Goal: Book appointment/travel/reservation

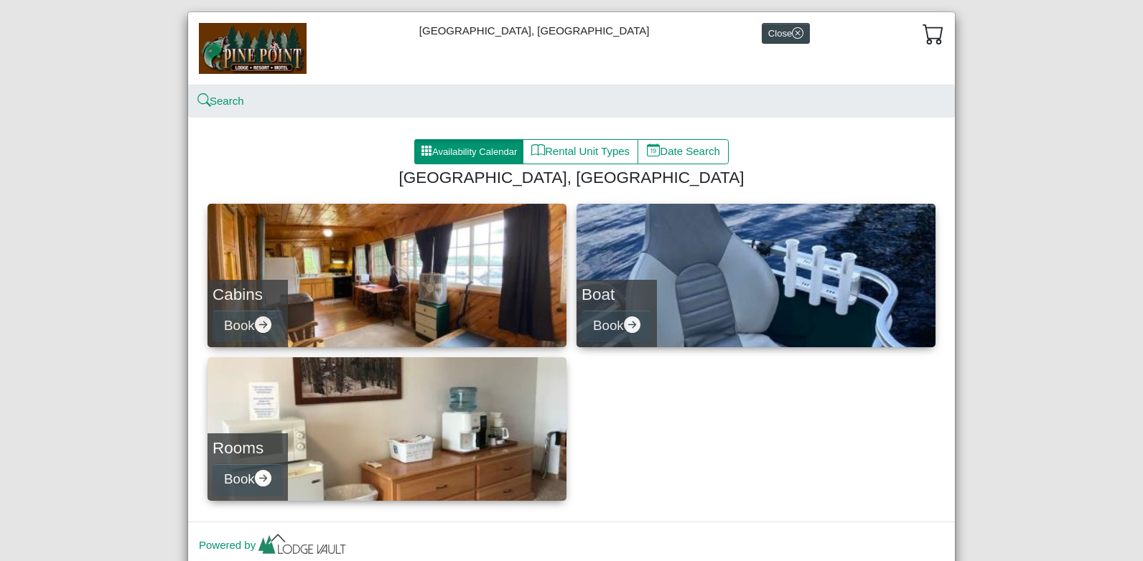
scroll to position [79, 0]
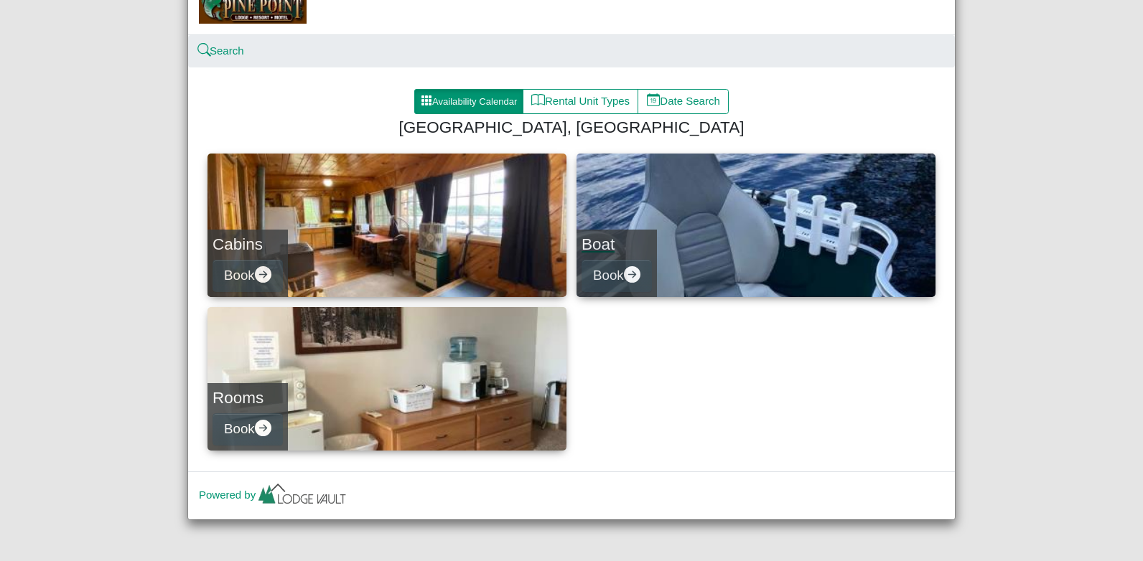
click at [694, 232] on link "Boat Book" at bounding box center [755, 226] width 359 height 144
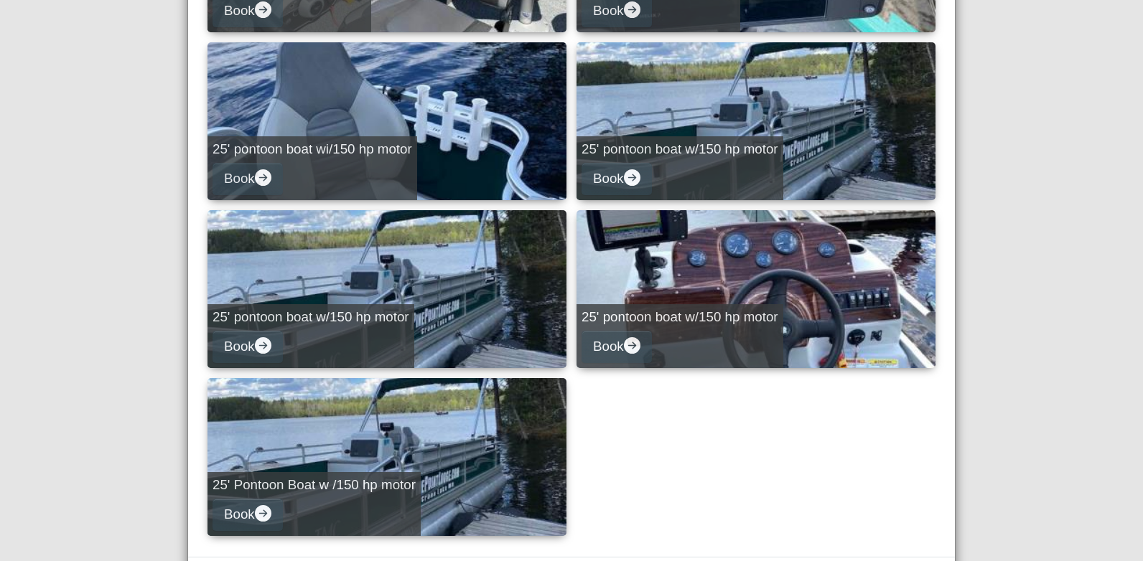
scroll to position [937, 0]
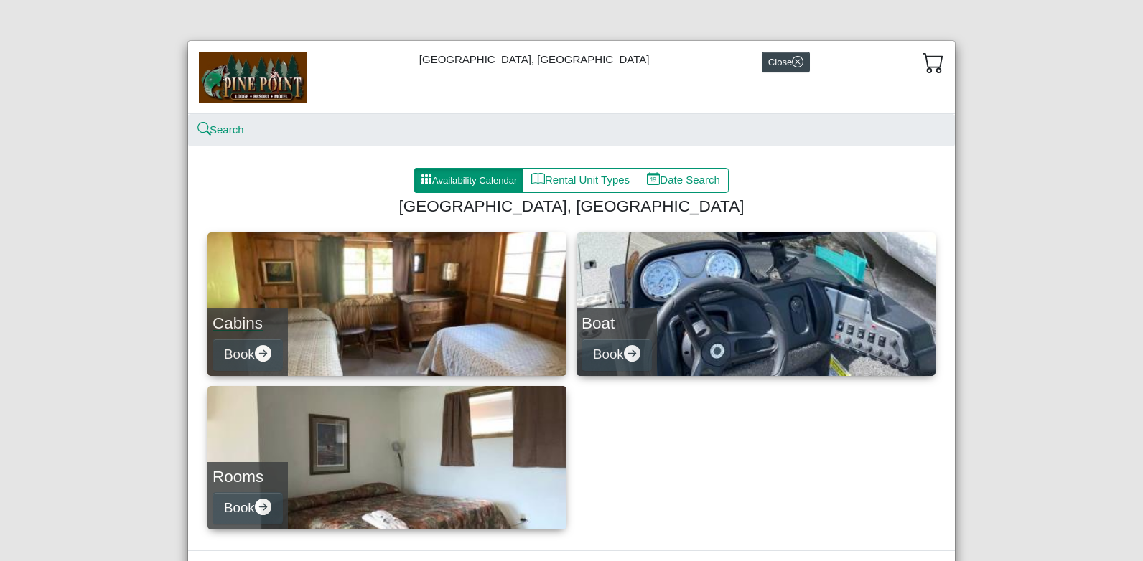
click at [371, 296] on link "Cabins Book" at bounding box center [386, 305] width 359 height 144
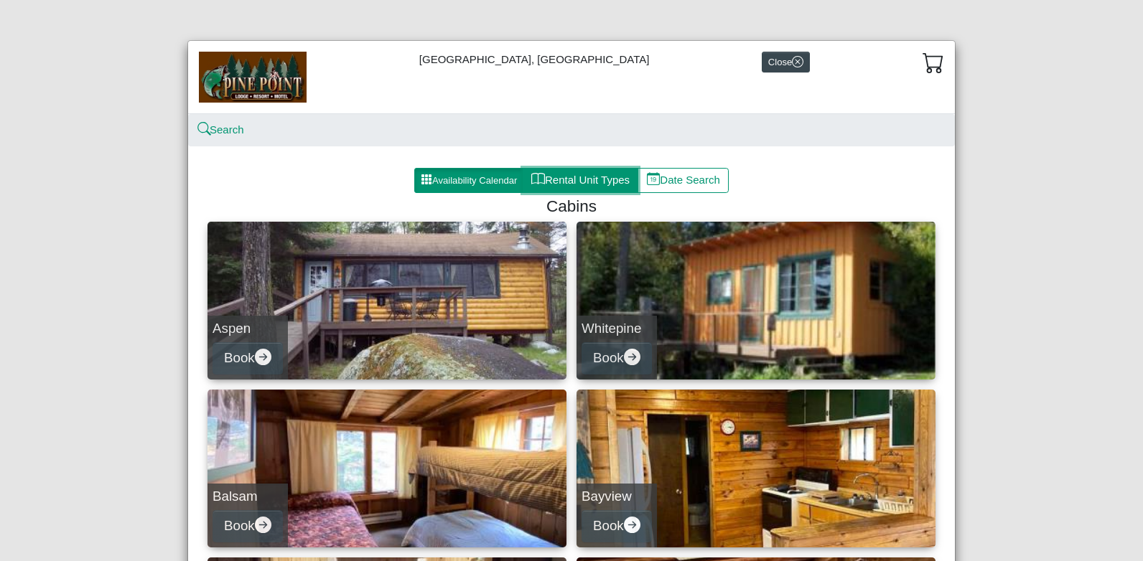
click at [587, 179] on button "Rental Unit Types" at bounding box center [581, 181] width 116 height 26
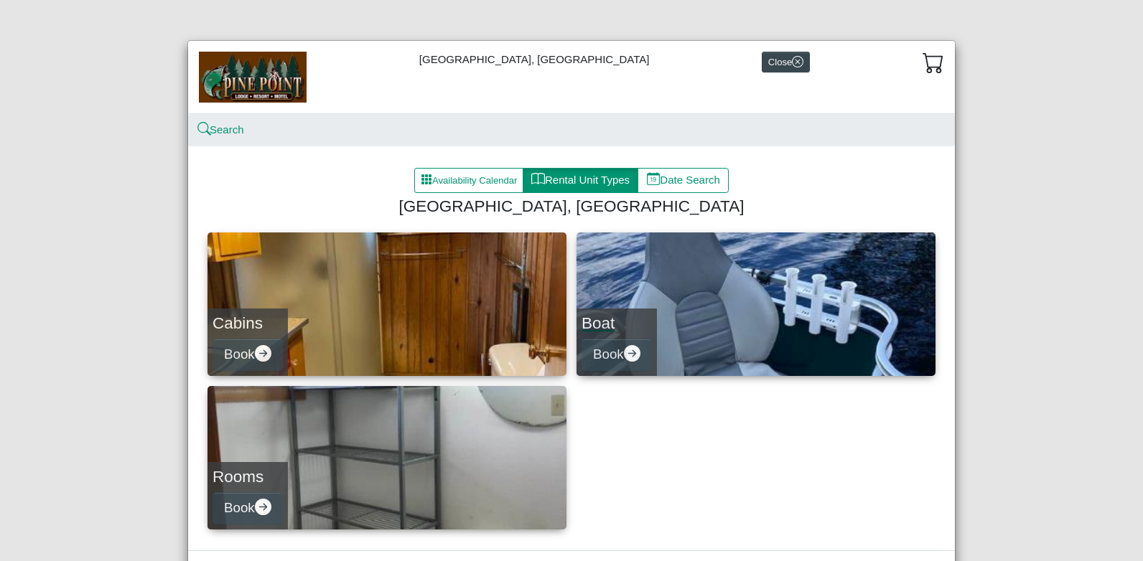
click at [708, 289] on link "Boat Book" at bounding box center [755, 305] width 359 height 144
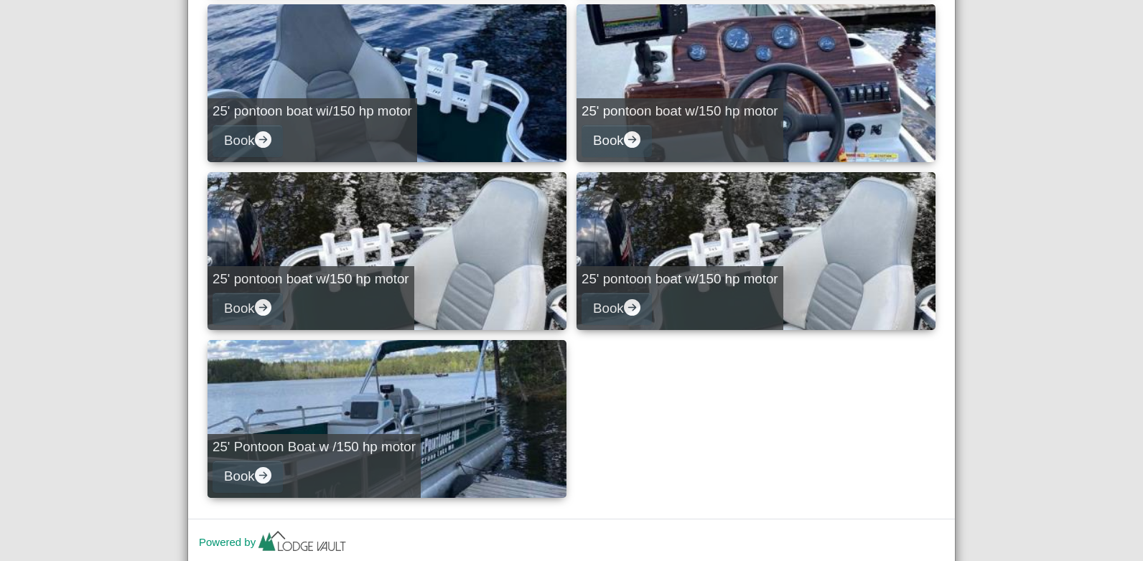
scroll to position [937, 0]
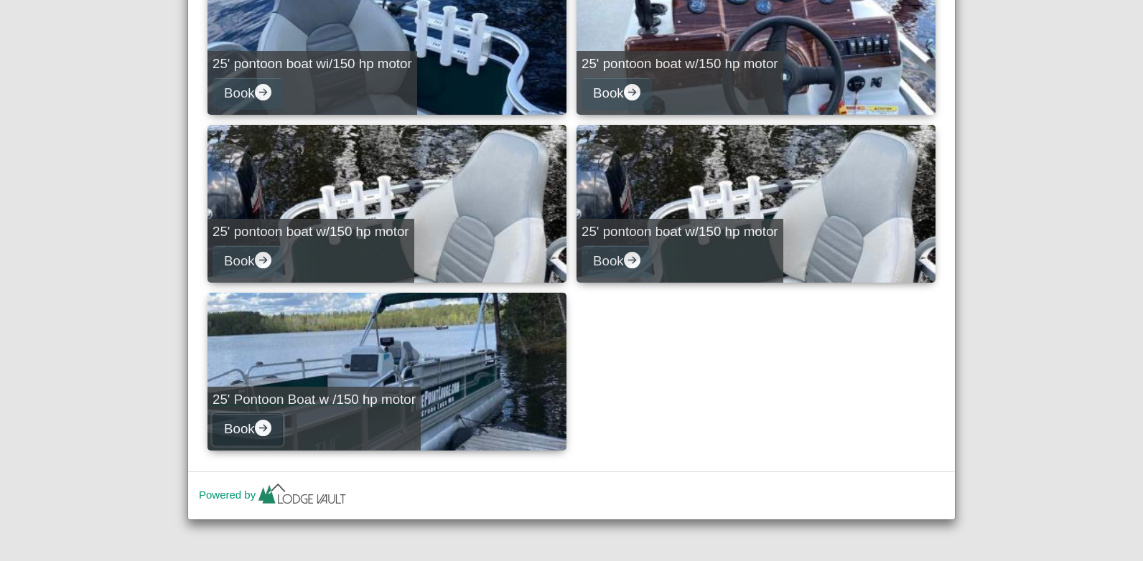
click at [261, 423] on icon "arrow right circle fill" at bounding box center [263, 428] width 17 height 17
select select "*"
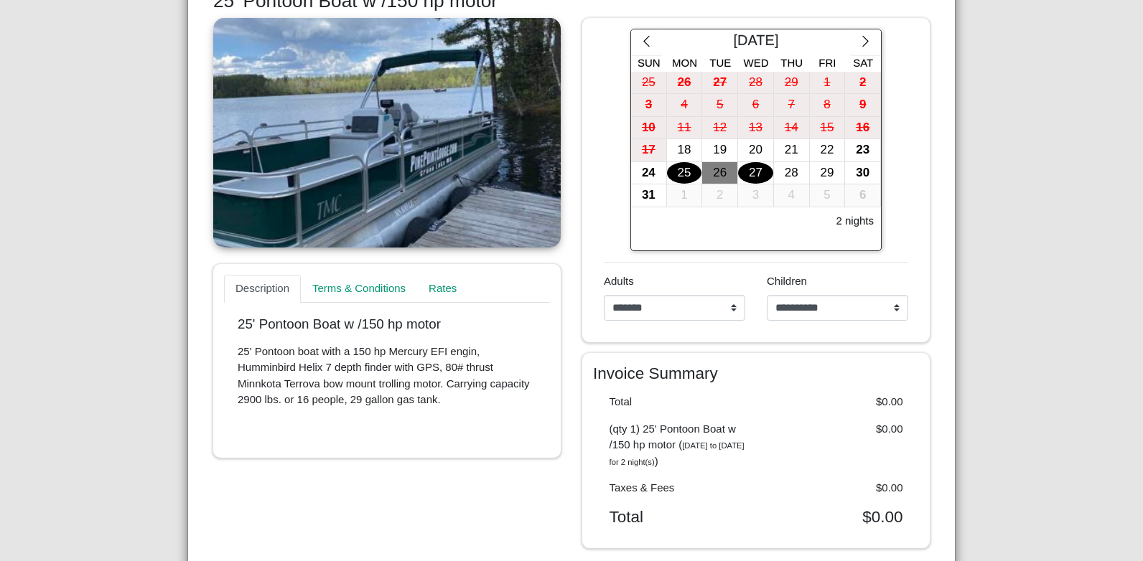
scroll to position [221, 0]
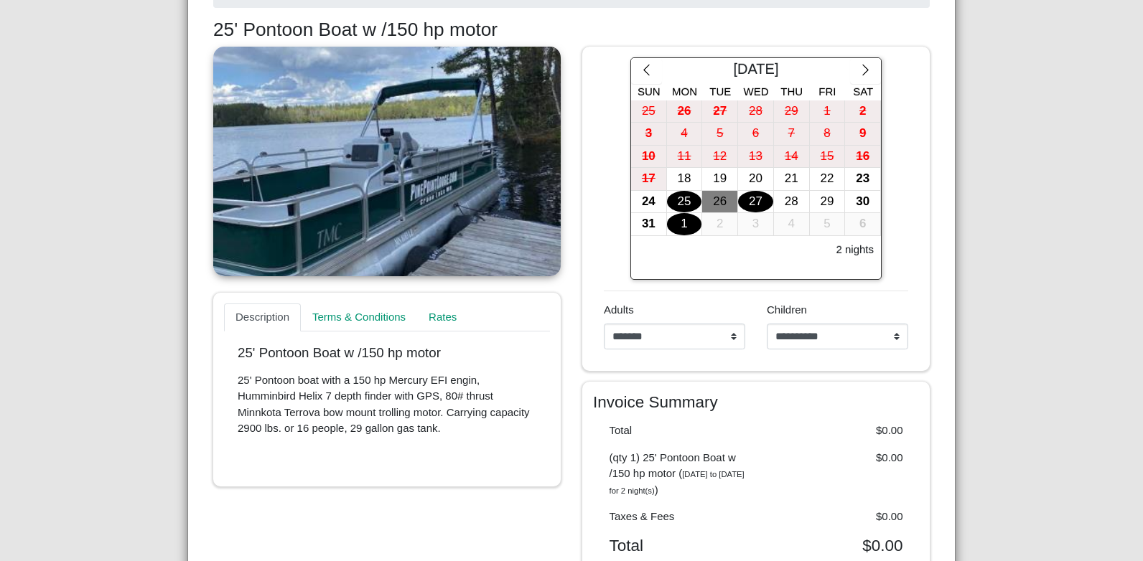
click at [672, 225] on div "1" at bounding box center [684, 224] width 35 height 22
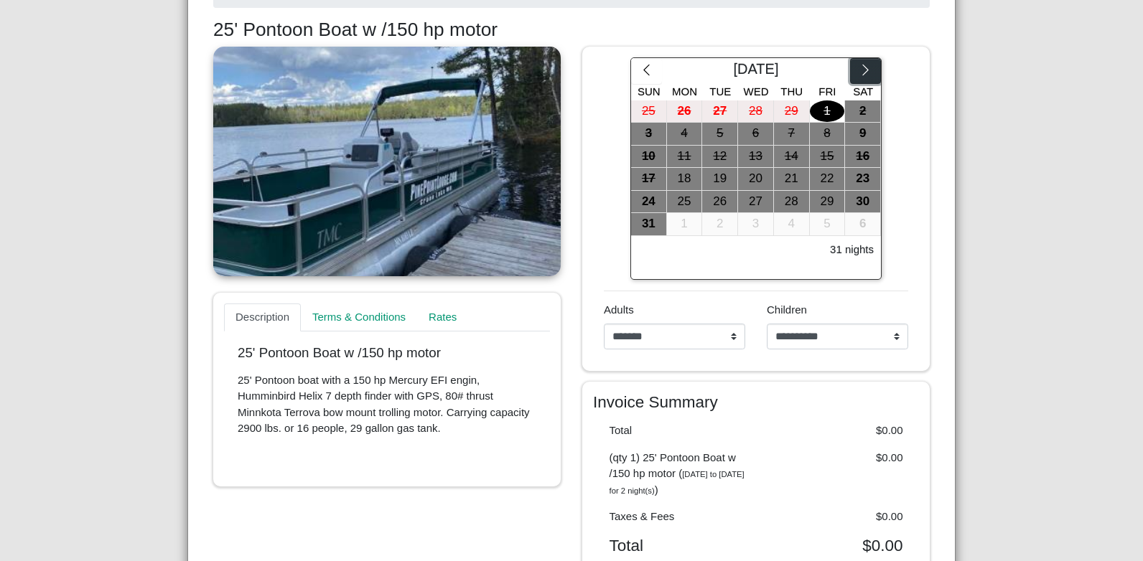
click at [863, 66] on icon "chevron right" at bounding box center [865, 70] width 14 height 14
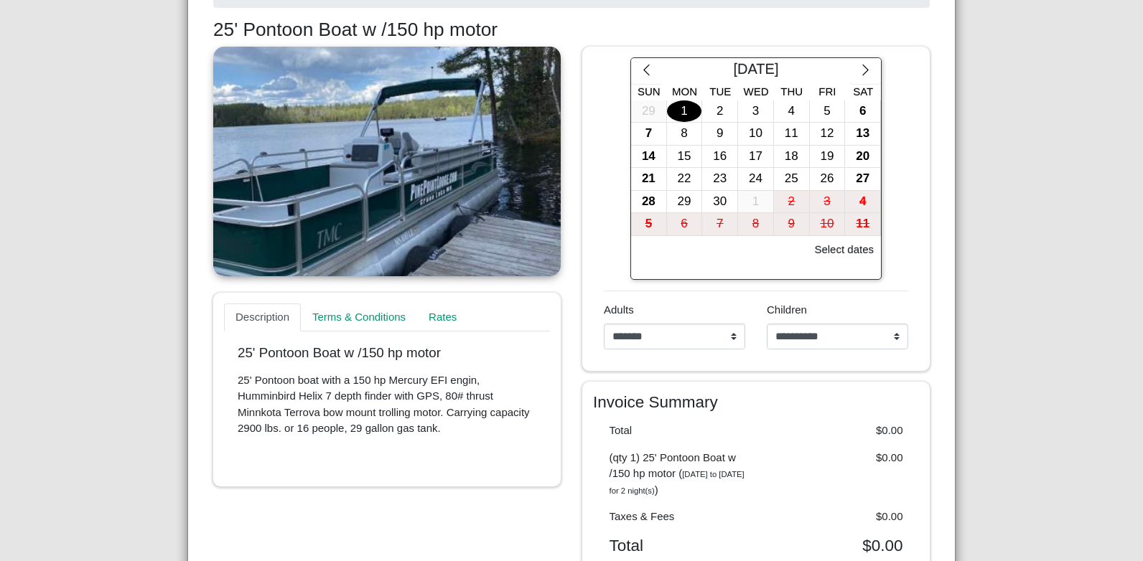
click at [682, 109] on div "1" at bounding box center [684, 111] width 35 height 22
click at [858, 64] on button "button" at bounding box center [865, 71] width 31 height 26
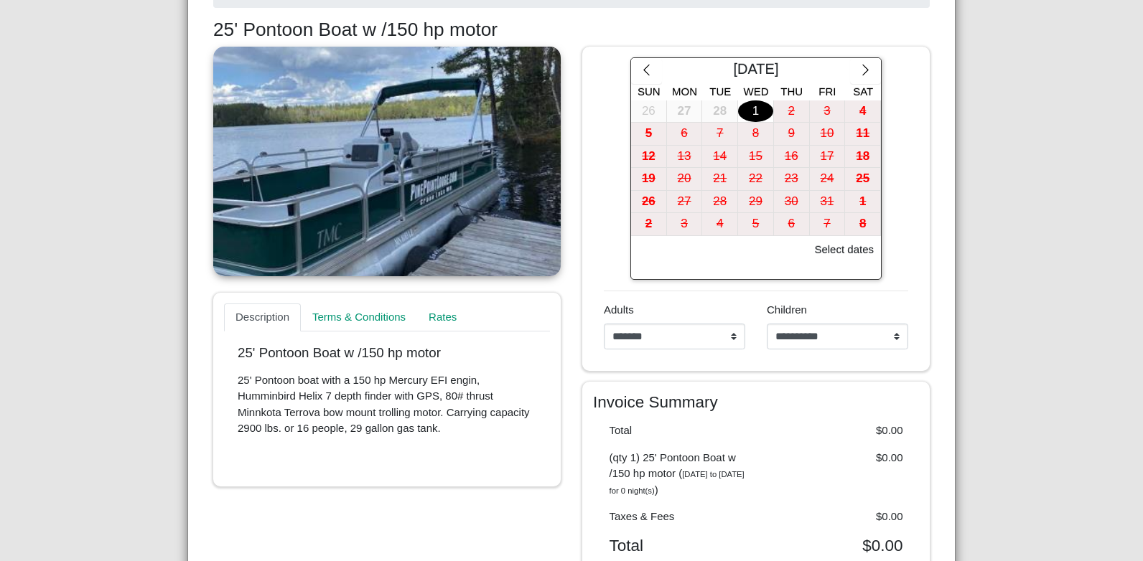
click at [756, 113] on div "1" at bounding box center [755, 111] width 35 height 22
click at [784, 111] on div "2" at bounding box center [791, 111] width 35 height 22
click at [752, 107] on div "1" at bounding box center [755, 111] width 35 height 22
click at [640, 72] on icon "chevron left" at bounding box center [647, 70] width 14 height 14
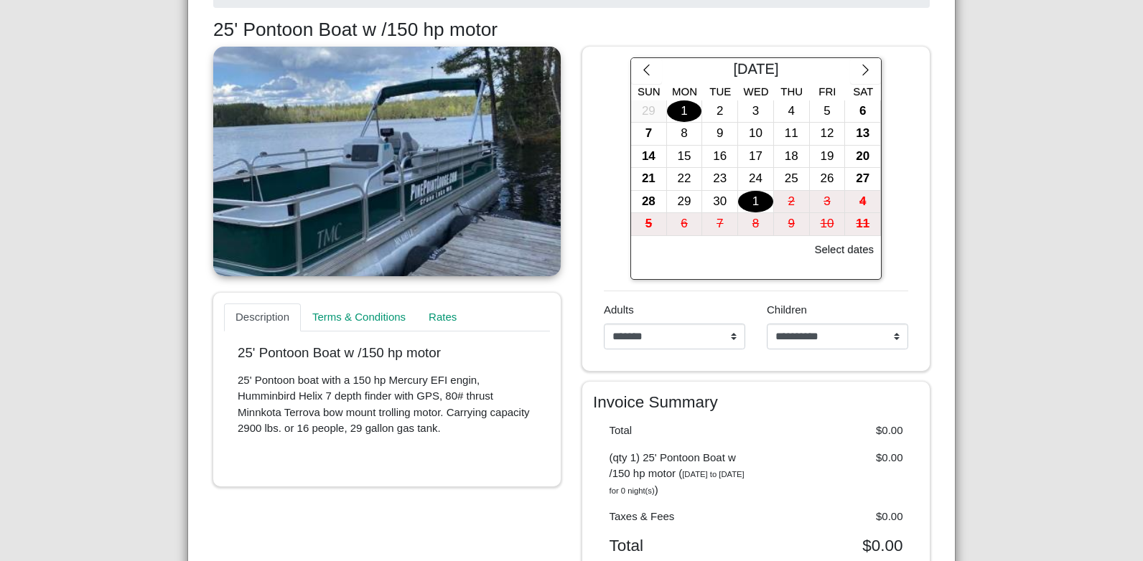
click at [677, 108] on div "1" at bounding box center [684, 111] width 35 height 22
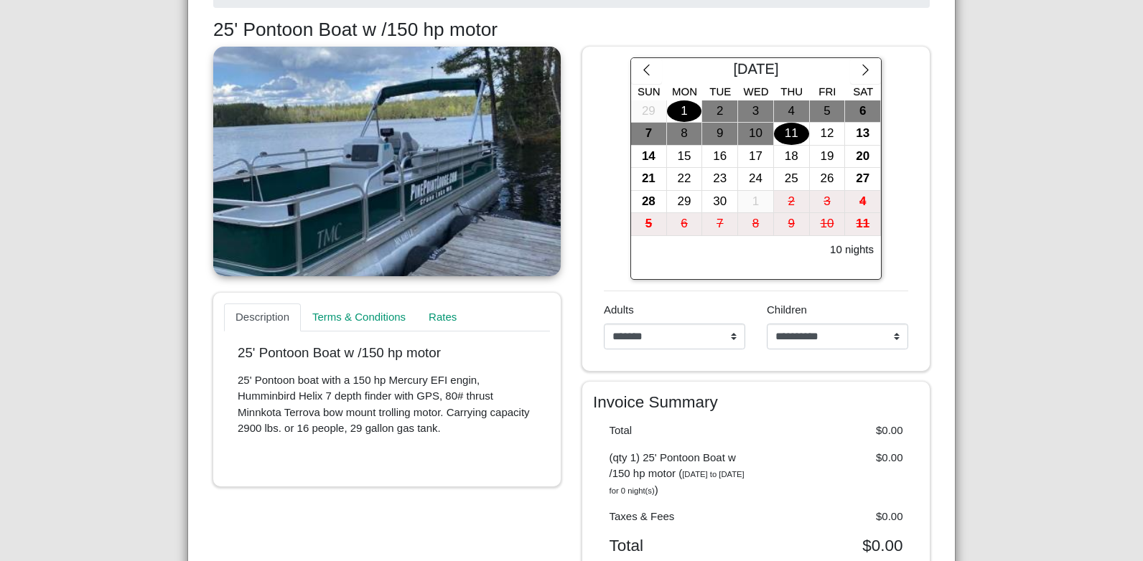
click at [681, 22] on h3 "25' Pontoon Boat w /150 hp motor" at bounding box center [571, 30] width 716 height 23
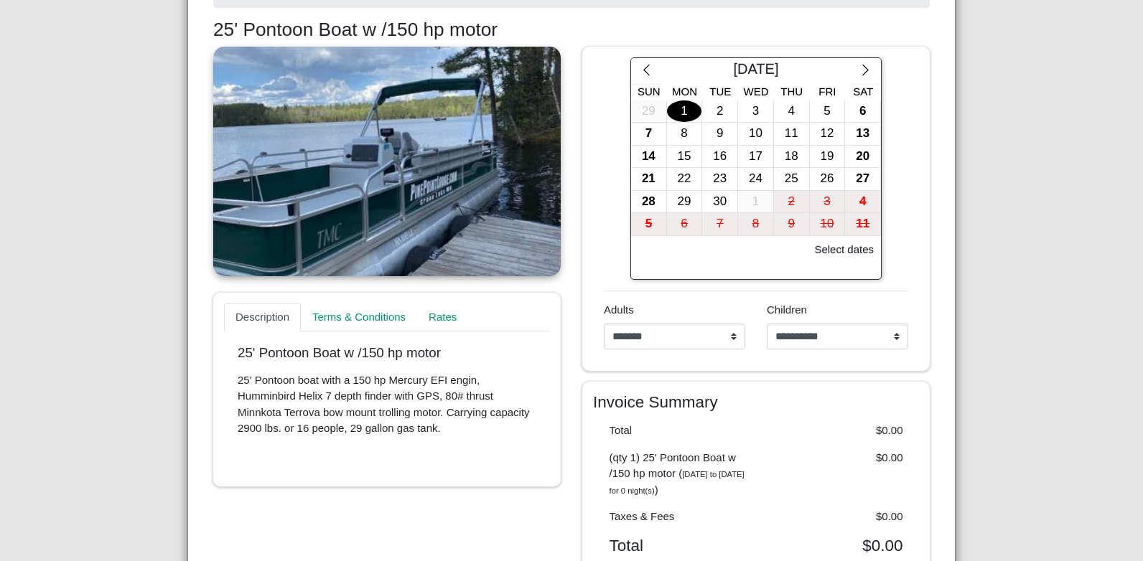
click at [680, 104] on div "1" at bounding box center [684, 111] width 35 height 22
click at [711, 197] on div "30" at bounding box center [719, 202] width 35 height 22
click at [721, 199] on div "30" at bounding box center [719, 202] width 35 height 22
click at [863, 248] on h6 "Select dates" at bounding box center [844, 249] width 60 height 13
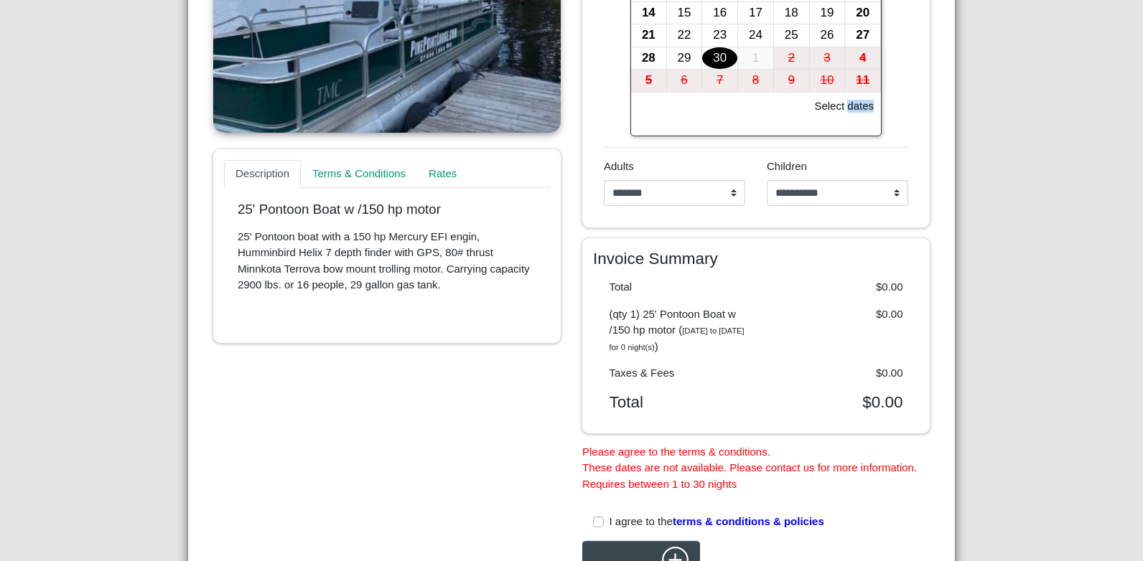
scroll to position [451, 0]
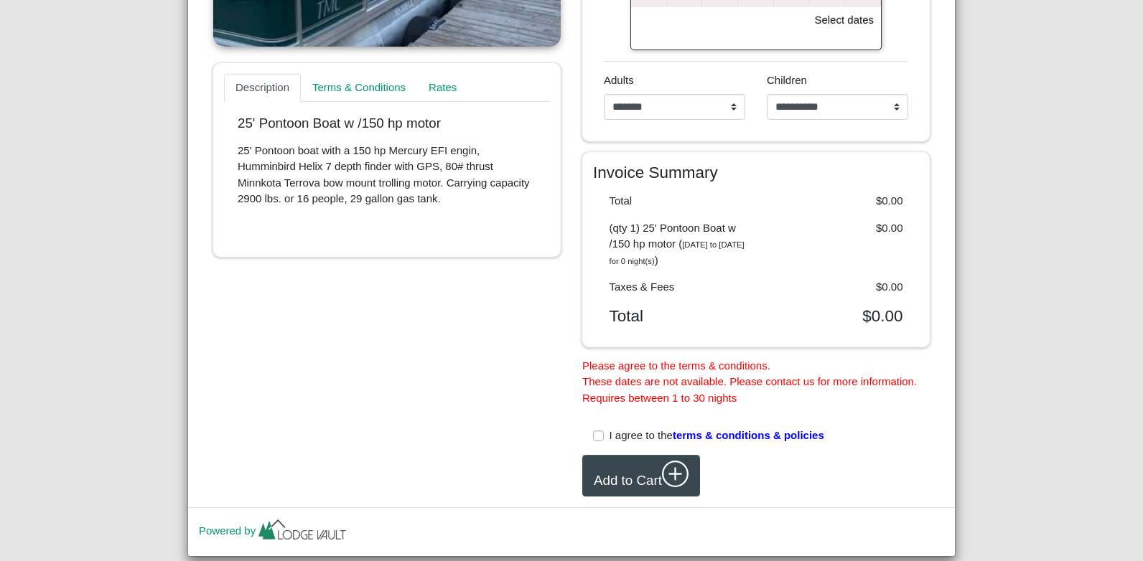
click at [609, 444] on label "I agree to the terms & conditions & policies" at bounding box center [716, 436] width 215 height 17
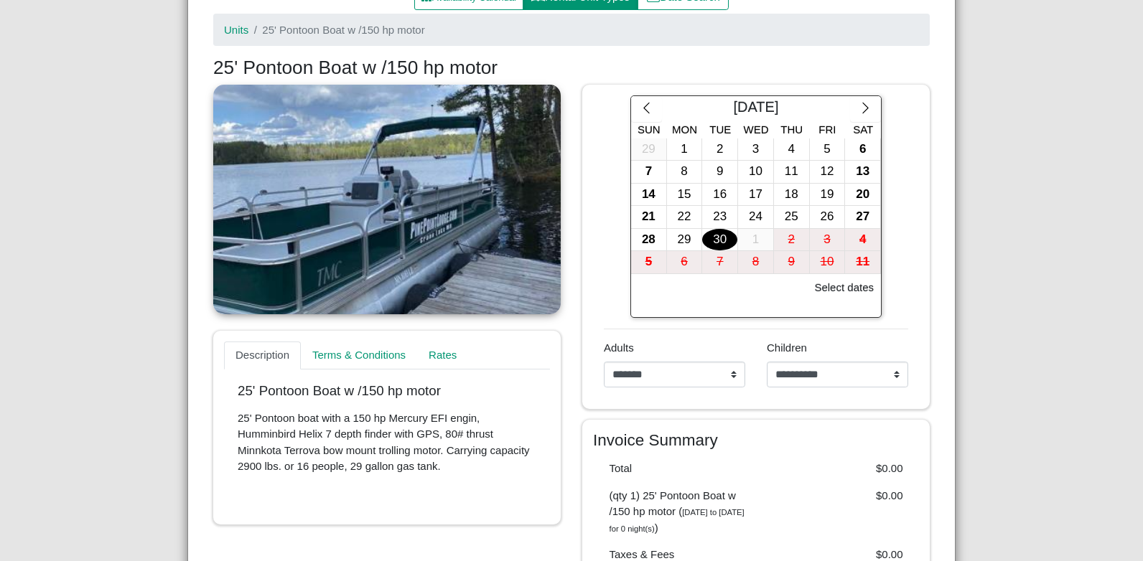
scroll to position [144, 0]
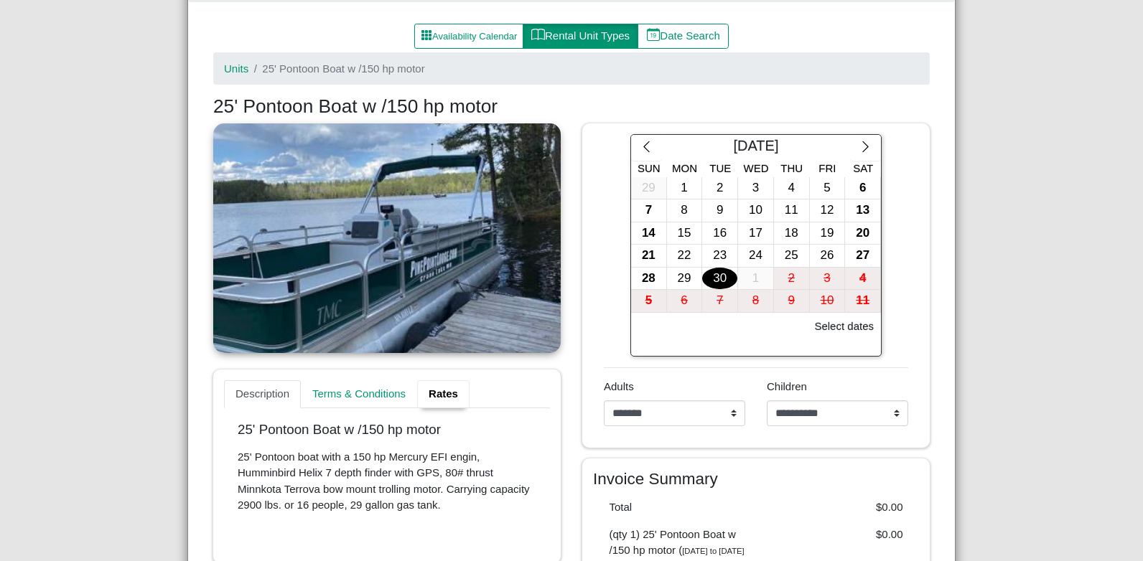
click at [439, 390] on link "Rates" at bounding box center [443, 394] width 52 height 29
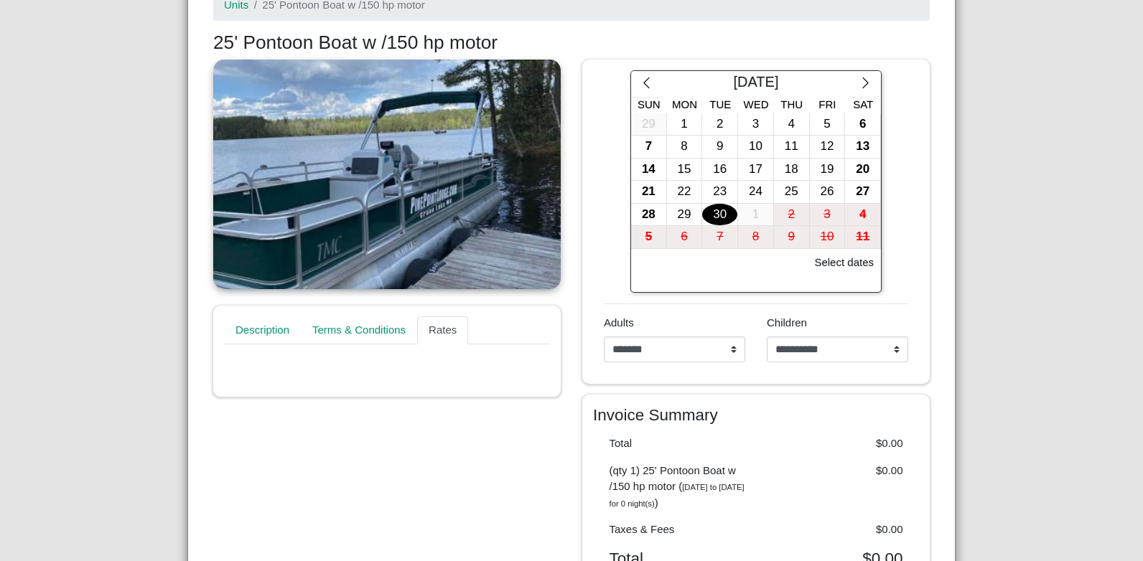
scroll to position [198, 0]
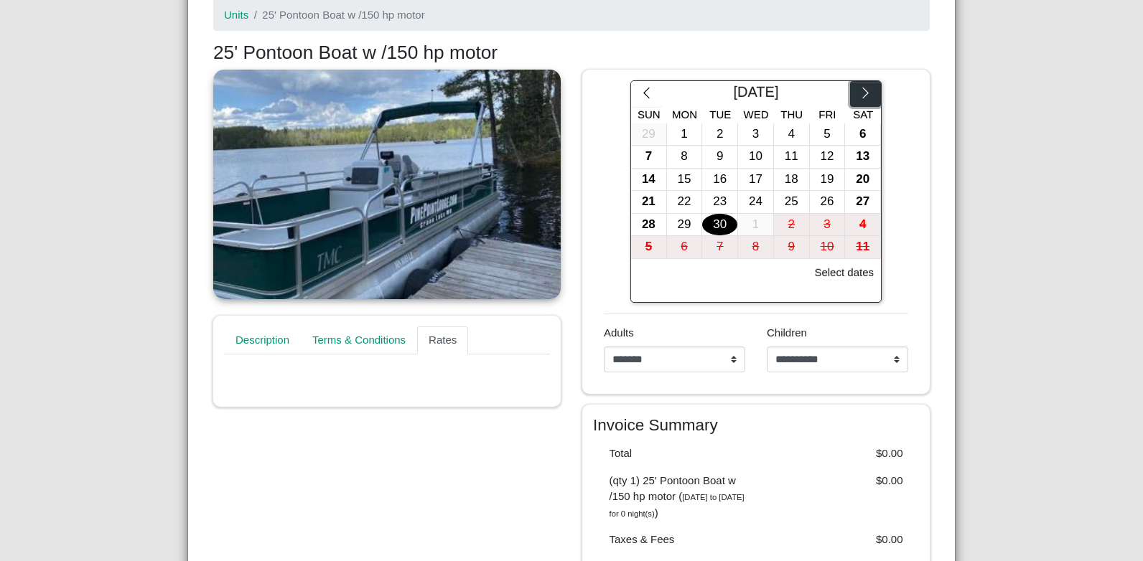
click at [855, 86] on button "button" at bounding box center [865, 94] width 31 height 26
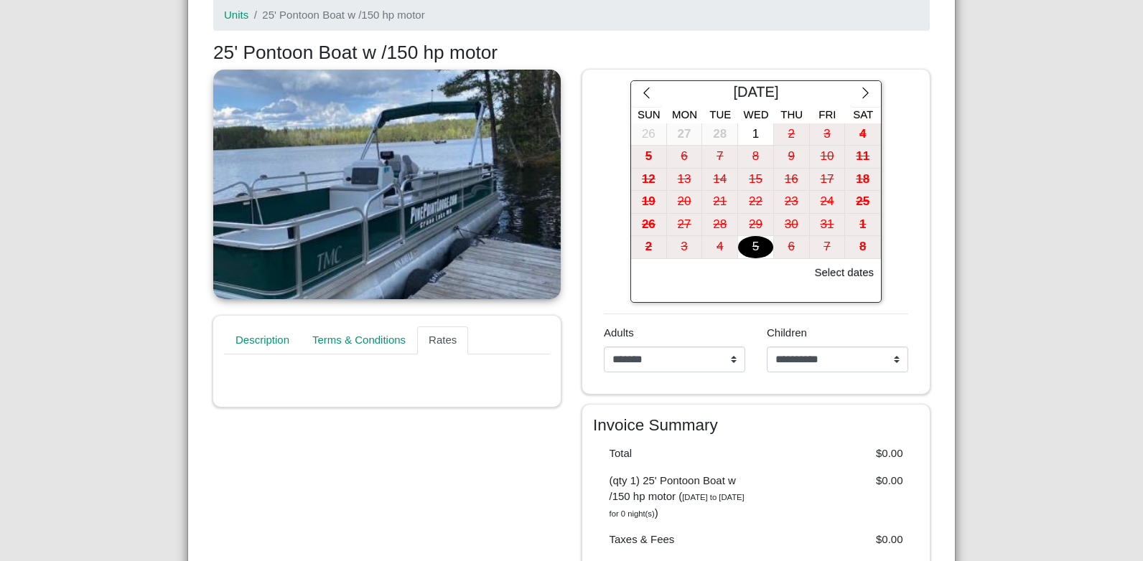
click at [749, 254] on div "5" at bounding box center [755, 247] width 35 height 22
click at [751, 246] on div "5" at bounding box center [755, 247] width 35 height 22
click at [745, 129] on div "1" at bounding box center [755, 134] width 35 height 22
click at [858, 133] on div "4" at bounding box center [862, 134] width 35 height 22
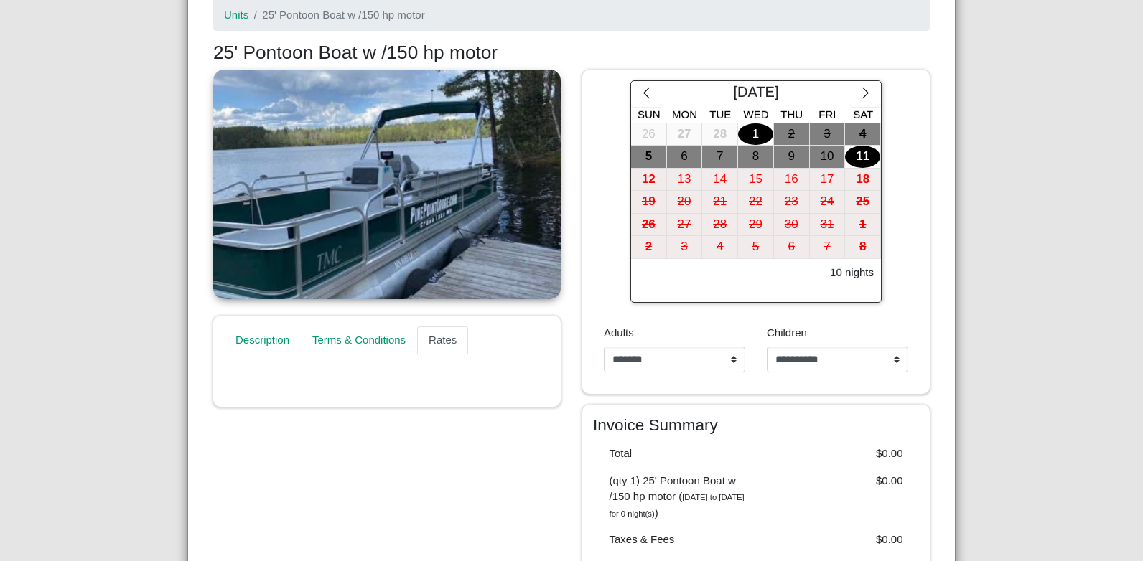
click at [897, 105] on div "[DATE] Sun Mon Tue Wed Thu Fri Sat 26 27 28 1 2 3 4 5 6 7 8 9 10 11 12 13 14 15…" at bounding box center [756, 191] width 326 height 223
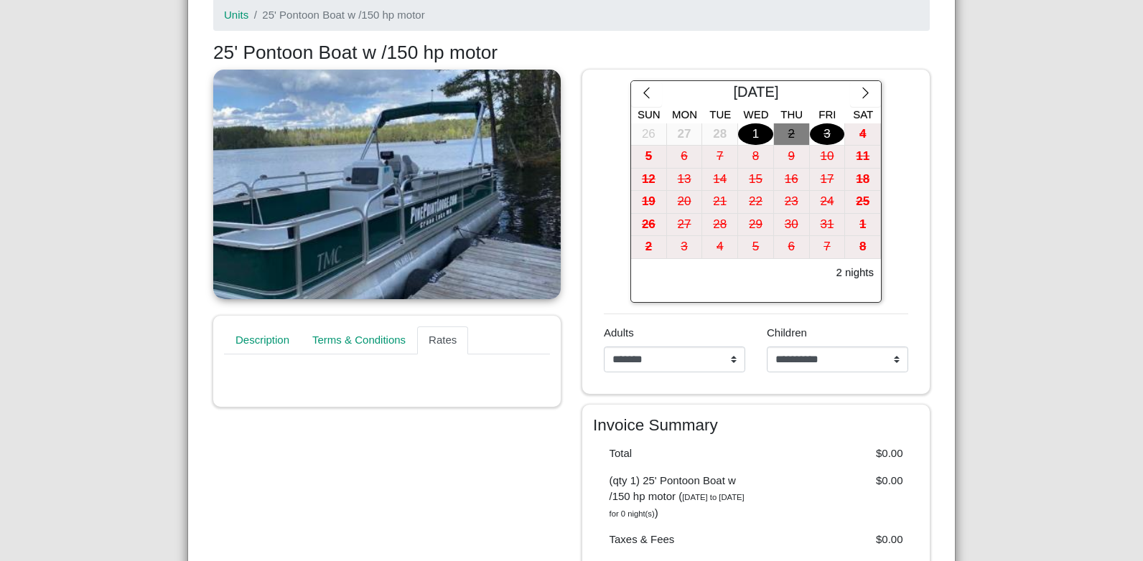
click at [822, 132] on div "3" at bounding box center [827, 134] width 35 height 22
click at [871, 136] on div "4" at bounding box center [862, 134] width 35 height 22
click at [857, 134] on div "4" at bounding box center [862, 134] width 35 height 22
click at [904, 111] on div "[DATE] Sun Mon Tue Wed Thu Fri Sat 26 27 28 1 2 3 4 5 6 7 8 9 10 11 12 13 14 15…" at bounding box center [756, 191] width 326 height 223
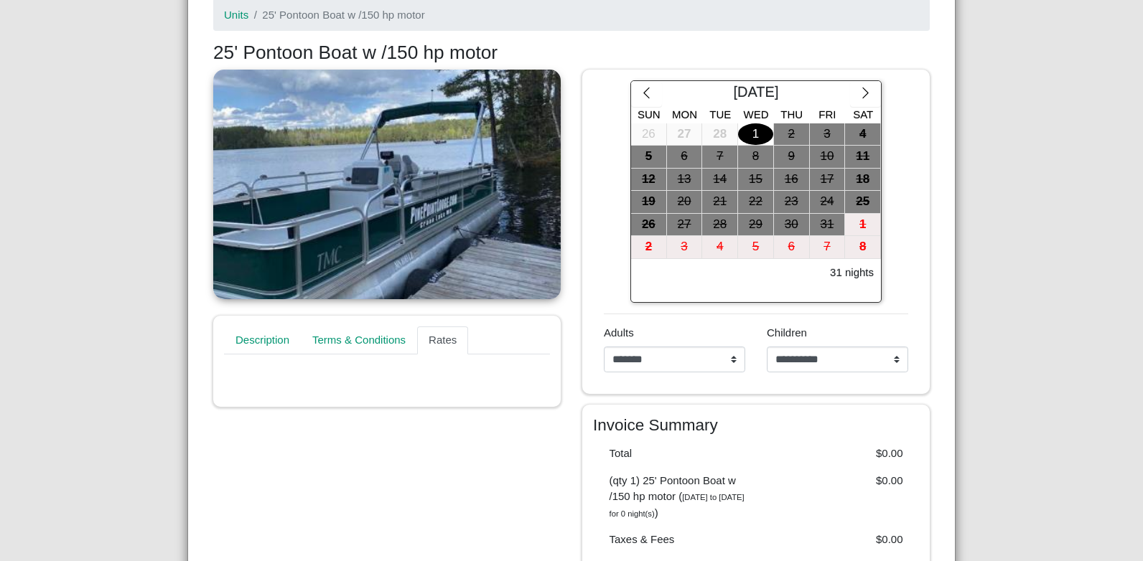
click at [881, 34] on div "Units 25' Pontoon Boat w /150 hp motor" at bounding box center [571, 20] width 738 height 43
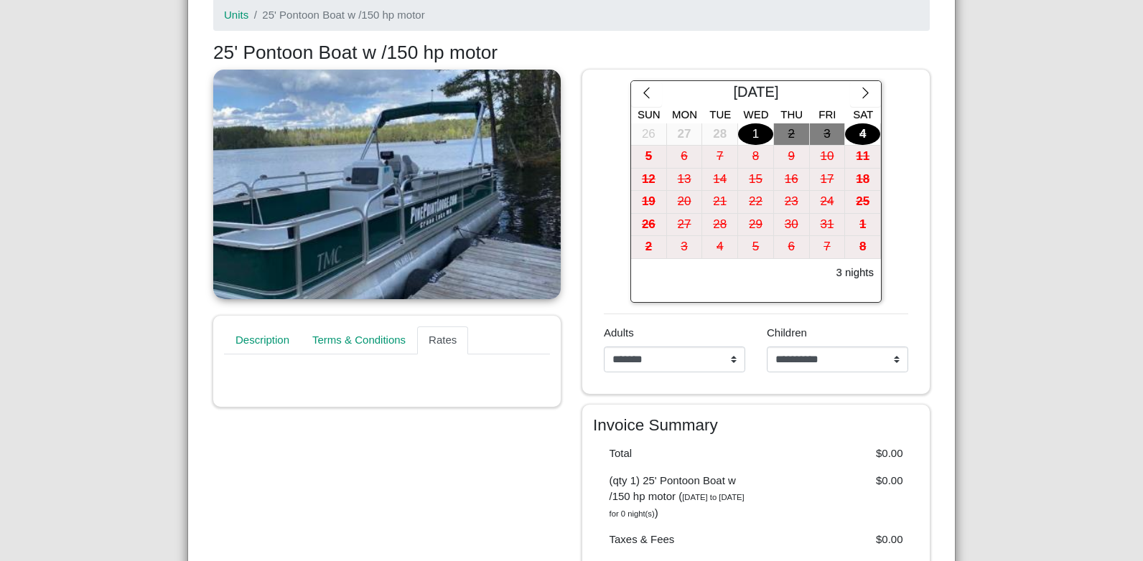
click at [845, 133] on div "4" at bounding box center [862, 134] width 35 height 22
click at [838, 14] on ol "Units 25' Pontoon Boat w /150 hp motor" at bounding box center [571, 15] width 716 height 32
